Goal: Task Accomplishment & Management: Manage account settings

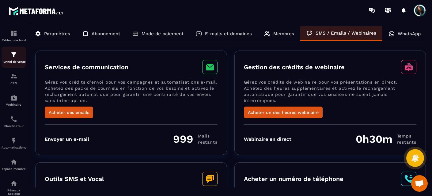
click at [18, 56] on div "Tunnel de vente" at bounding box center [14, 57] width 25 height 12
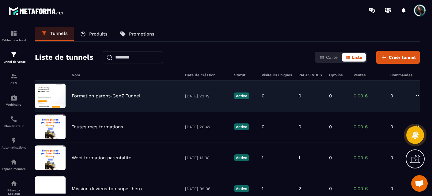
scroll to position [6, 0]
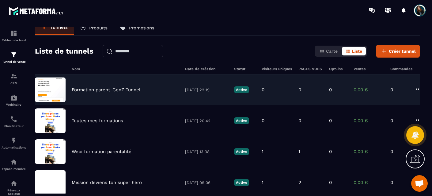
click at [110, 136] on div "Toutes mes formations [DATE] 20:42 Active 0 0 0 0,00 € 0" at bounding box center [227, 151] width 385 height 31
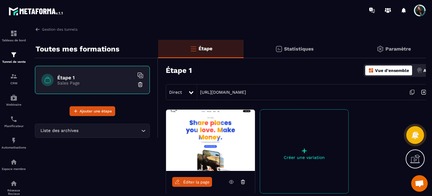
click at [201, 140] on img at bounding box center [210, 140] width 89 height 61
click at [194, 183] on span "Éditer la page" at bounding box center [196, 182] width 26 height 5
